Goal: Task Accomplishment & Management: Use online tool/utility

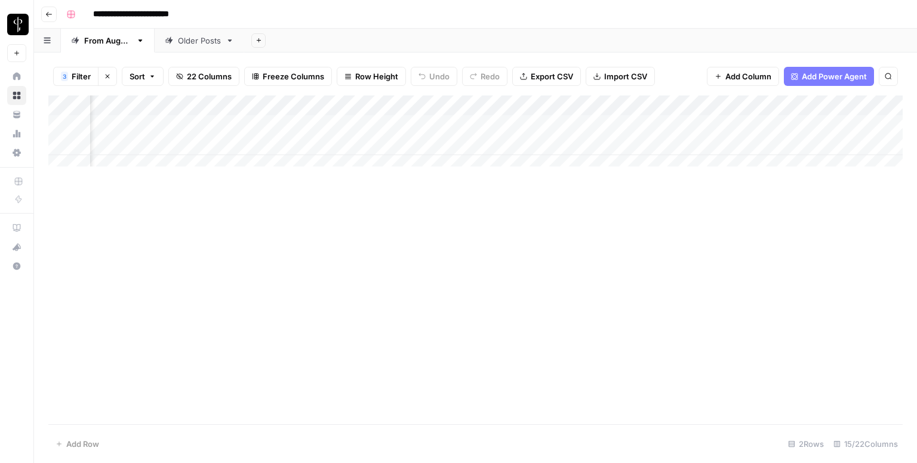
scroll to position [0, 942]
drag, startPoint x: 762, startPoint y: 106, endPoint x: 599, endPoint y: 102, distance: 163.1
click at [599, 102] on div "Add Column" at bounding box center [475, 136] width 855 height 80
click at [156, 123] on div "Add Column" at bounding box center [475, 136] width 855 height 80
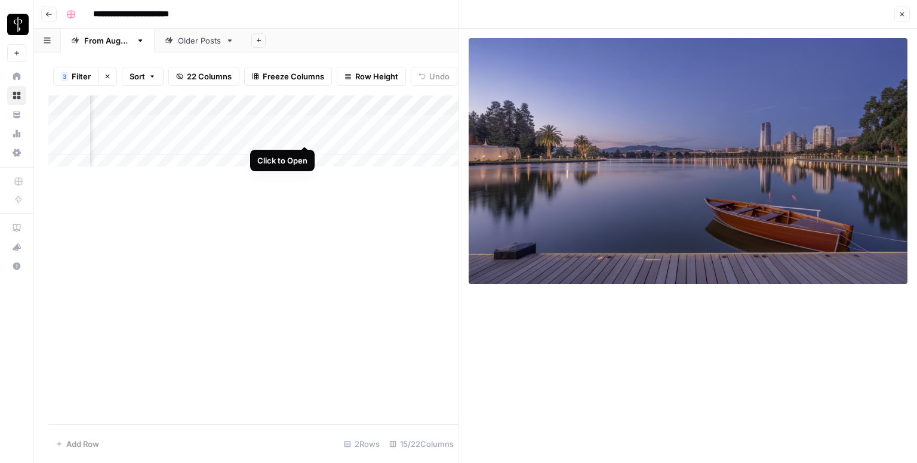
click at [305, 130] on div "Add Column" at bounding box center [253, 136] width 410 height 80
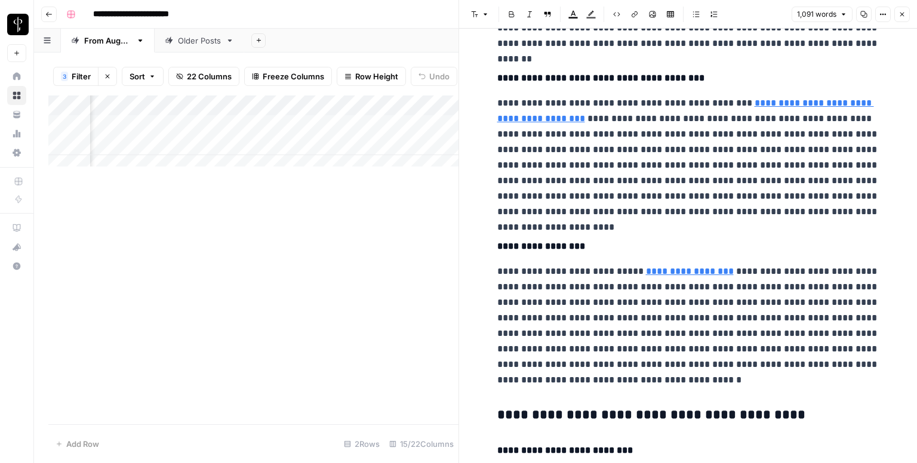
scroll to position [60, 0]
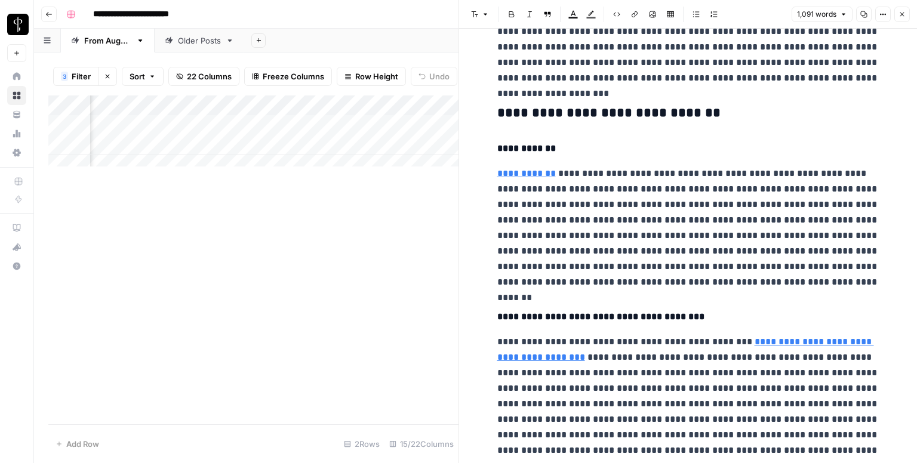
click at [541, 112] on h3 "**********" at bounding box center [689, 113] width 382 height 17
click at [904, 17] on icon "button" at bounding box center [902, 14] width 7 height 7
